Goal: Task Accomplishment & Management: Use online tool/utility

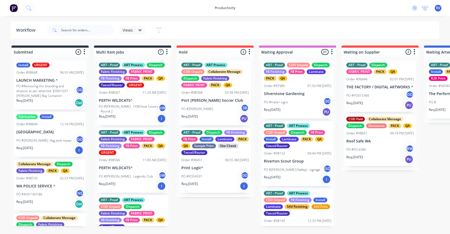
click at [132, 32] on span "Views" at bounding box center [128, 30] width 10 height 6
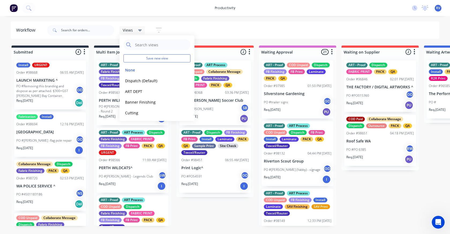
drag, startPoint x: 138, startPoint y: 79, endPoint x: 115, endPoint y: 118, distance: 45.6
click at [138, 79] on button "Dispatch (Default)" at bounding box center [151, 81] width 57 height 6
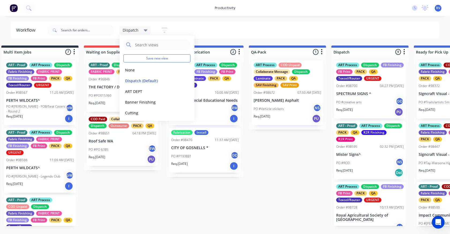
scroll to position [0, 188]
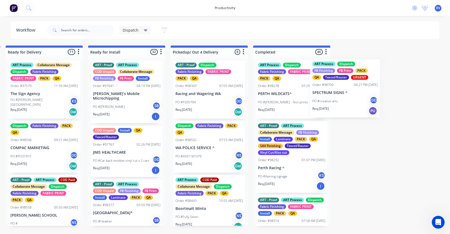
scroll to position [0, 584]
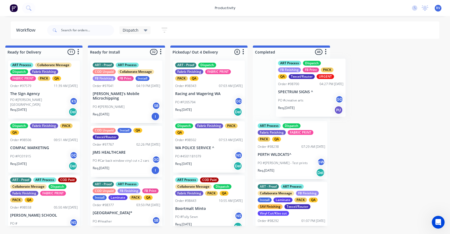
drag, startPoint x: 131, startPoint y: 105, endPoint x: 278, endPoint y: 108, distance: 147.6
click at [296, 100] on div "Submitted 4 Sort By Created date Required date Order number Customer name Most …" at bounding box center [441, 136] width 2058 height 181
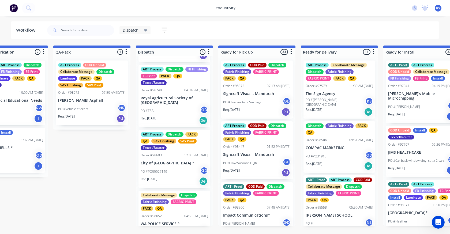
scroll to position [332, 0]
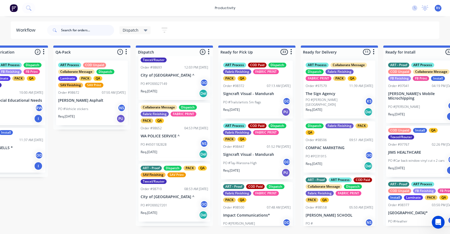
click at [72, 32] on input "text" at bounding box center [87, 30] width 53 height 11
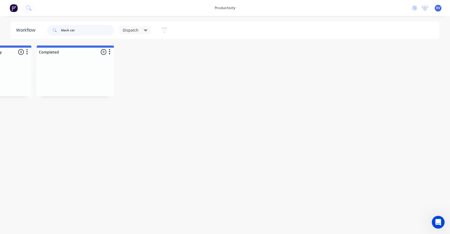
scroll to position [0, 798]
drag, startPoint x: 84, startPoint y: 30, endPoint x: 10, endPoint y: 28, distance: 73.7
click at [10, 28] on div "Workflow black cat Dispatch Save new view None edit Dispatch (Default) edit ART…" at bounding box center [225, 29] width 450 height 17
type input "pulse"
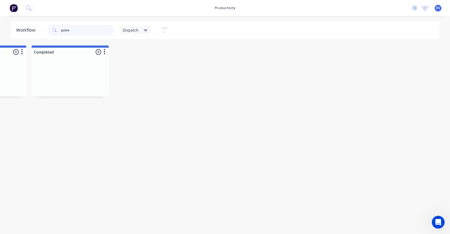
click at [50, 30] on div "pulse" at bounding box center [80, 30] width 67 height 11
click at [70, 30] on input "pulse" at bounding box center [87, 30] width 53 height 11
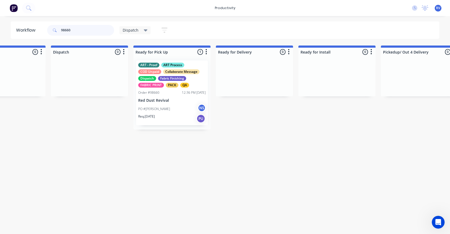
scroll to position [0, 399]
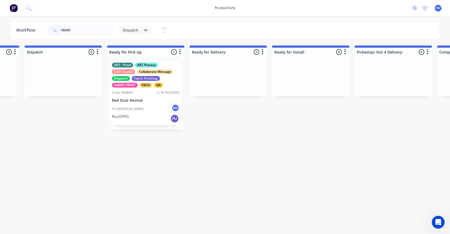
click at [155, 103] on div "ART - Proof ART Process COD Unpaid Collaborate Message Dispatch Fabric Finishin…" at bounding box center [146, 93] width 72 height 65
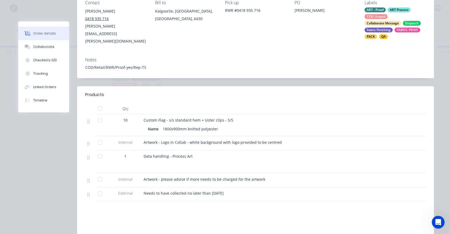
scroll to position [0, 0]
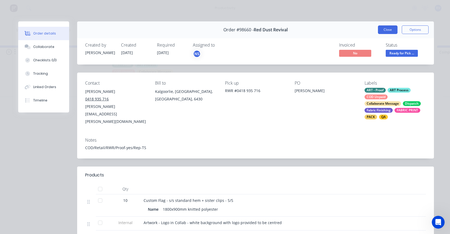
click at [378, 29] on button "Close" at bounding box center [388, 29] width 20 height 9
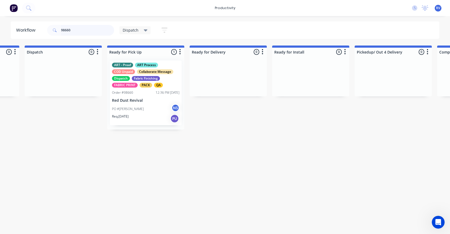
click at [82, 32] on input "98660" at bounding box center [87, 30] width 53 height 11
type input "9"
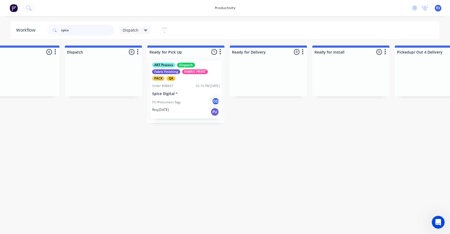
scroll to position [0, 362]
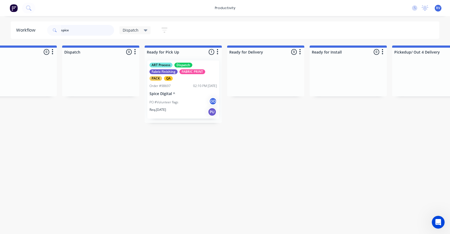
type input "spice"
click at [168, 104] on p "PO #Volunteer flags" at bounding box center [163, 102] width 29 height 5
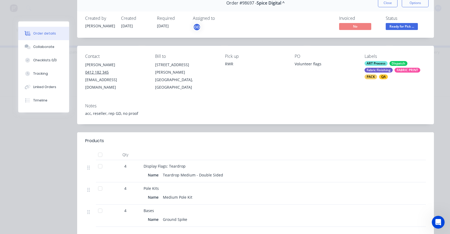
scroll to position [54, 0]
